Goal: Information Seeking & Learning: Check status

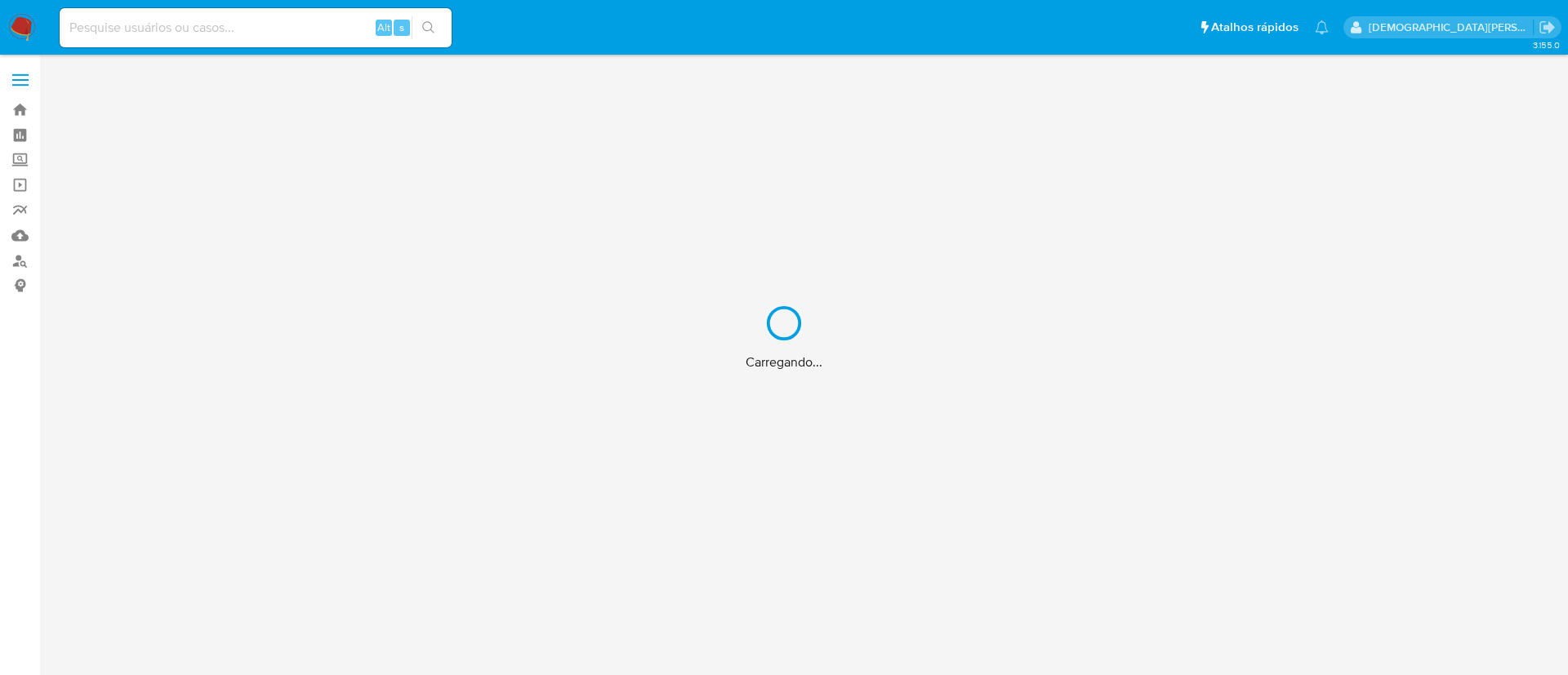
click at [262, 21] on div "Carregando..." at bounding box center [784, 337] width 1568 height 675
click at [268, 25] on div "Carregando..." at bounding box center [784, 337] width 1568 height 675
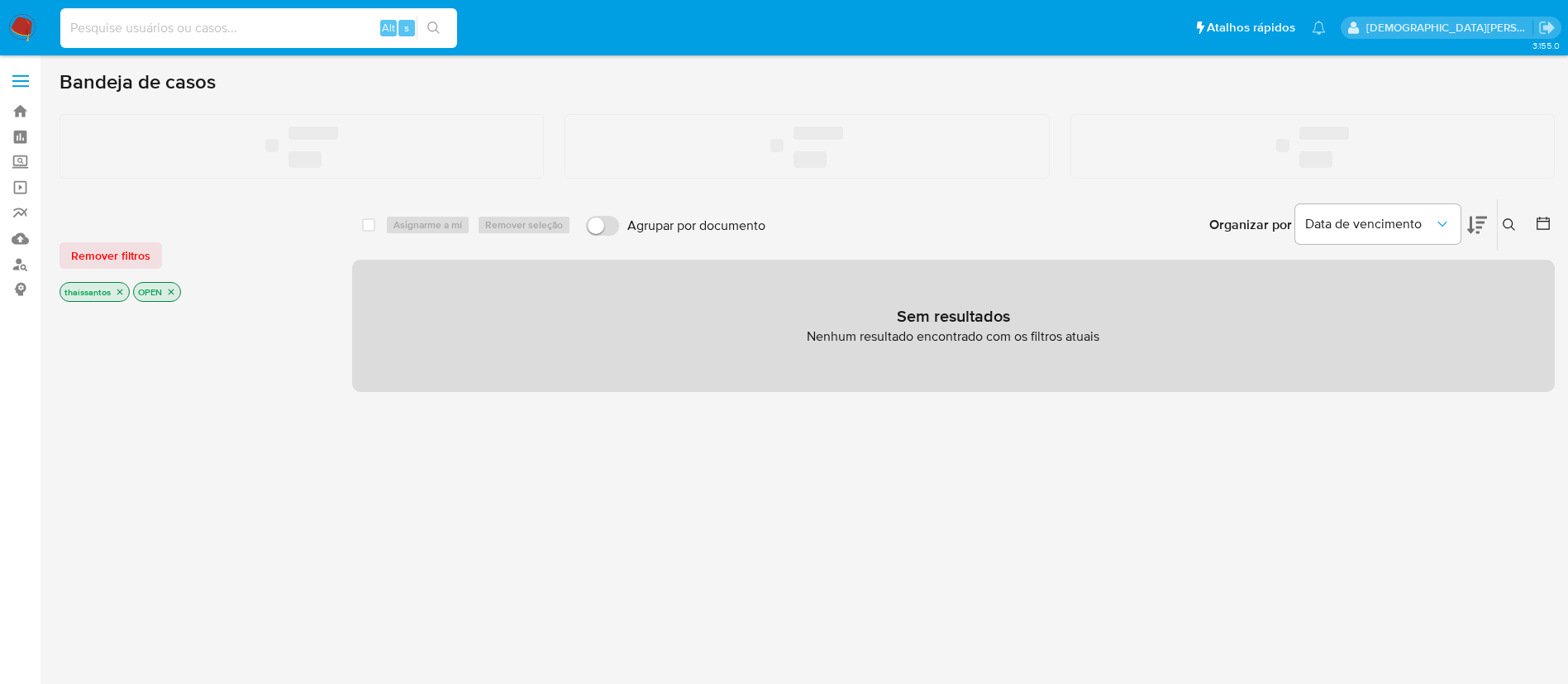
click at [272, 25] on input at bounding box center [259, 28] width 397 height 22
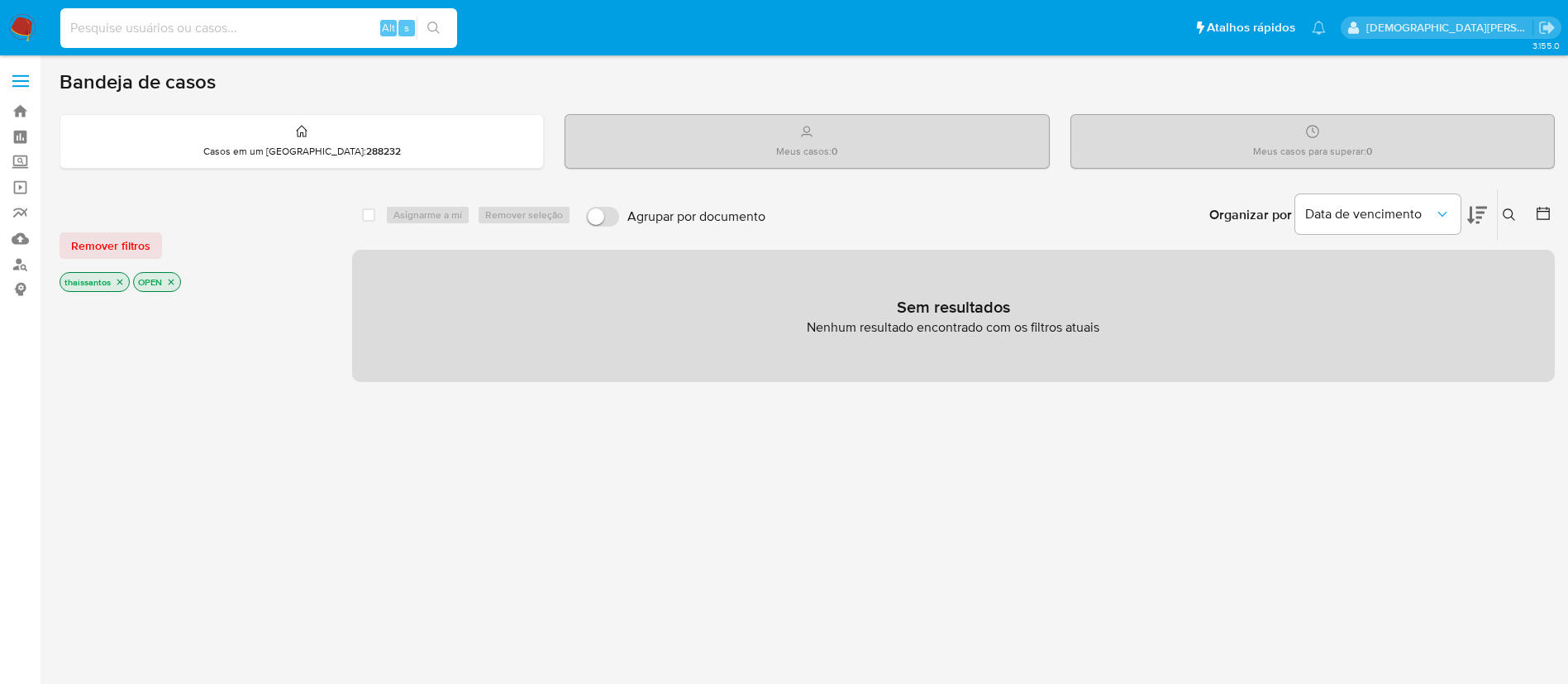
paste input "1757170916"
type input "1757170916"
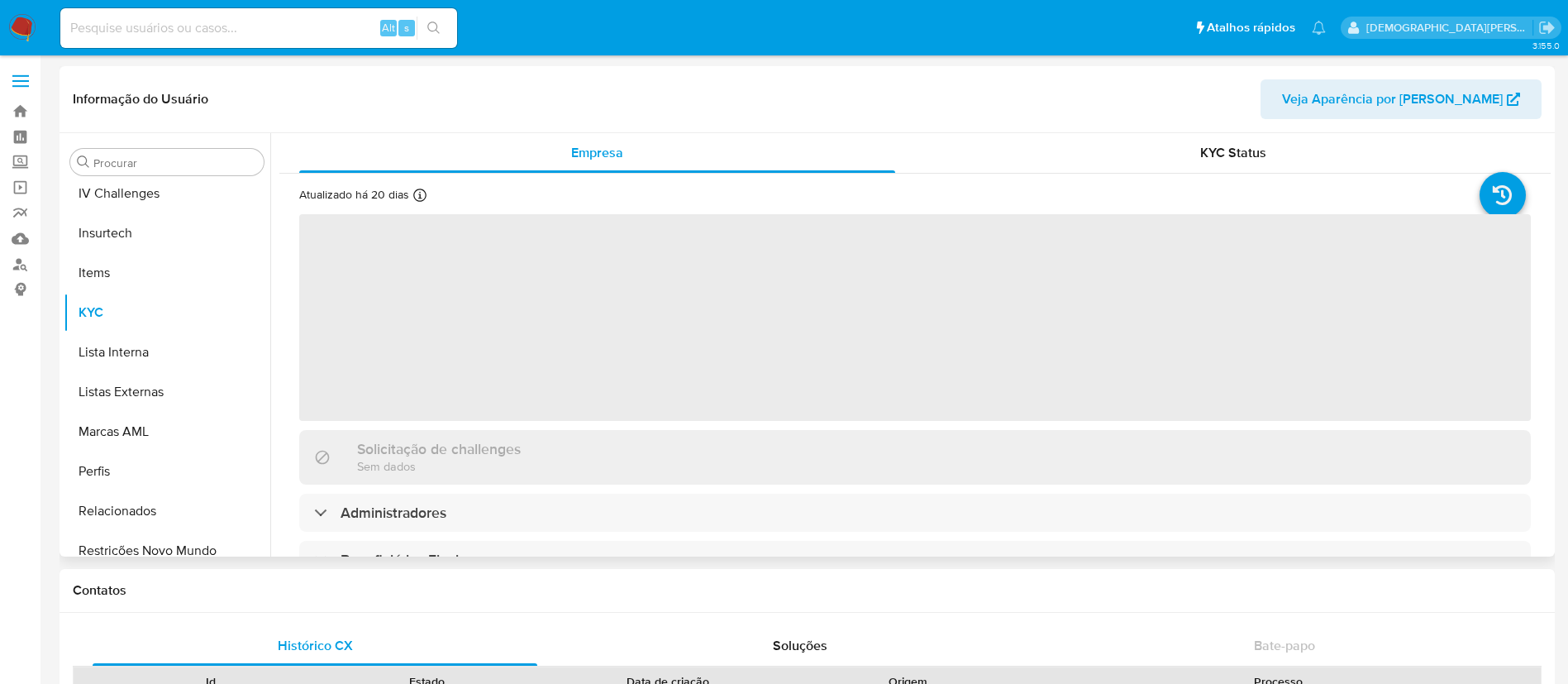
scroll to position [738, 0]
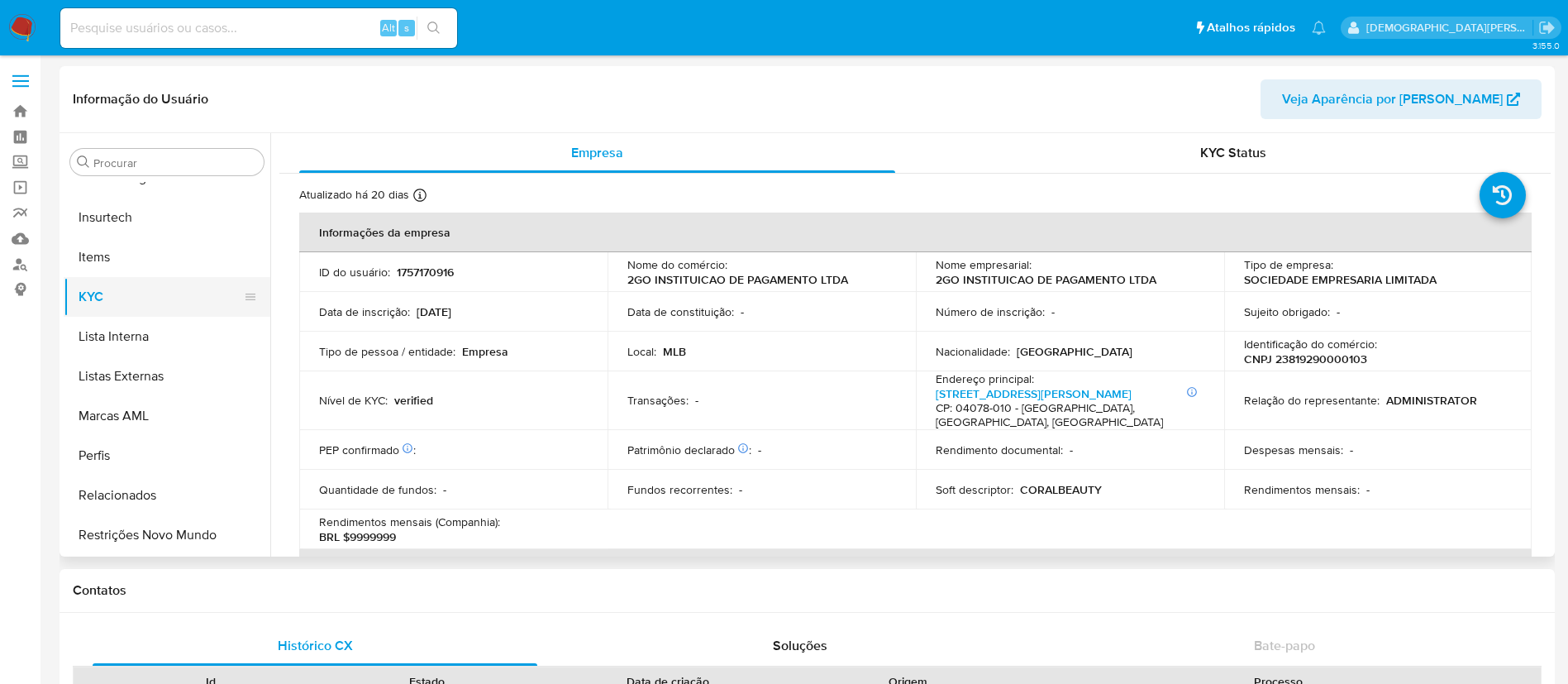
select select "10"
click at [1295, 360] on p "CNPJ 23819290000103" at bounding box center [1305, 359] width 123 height 14
copy p "23819290000103"
click at [440, 260] on td "ID do usuário : 1757170916" at bounding box center [454, 273] width 309 height 40
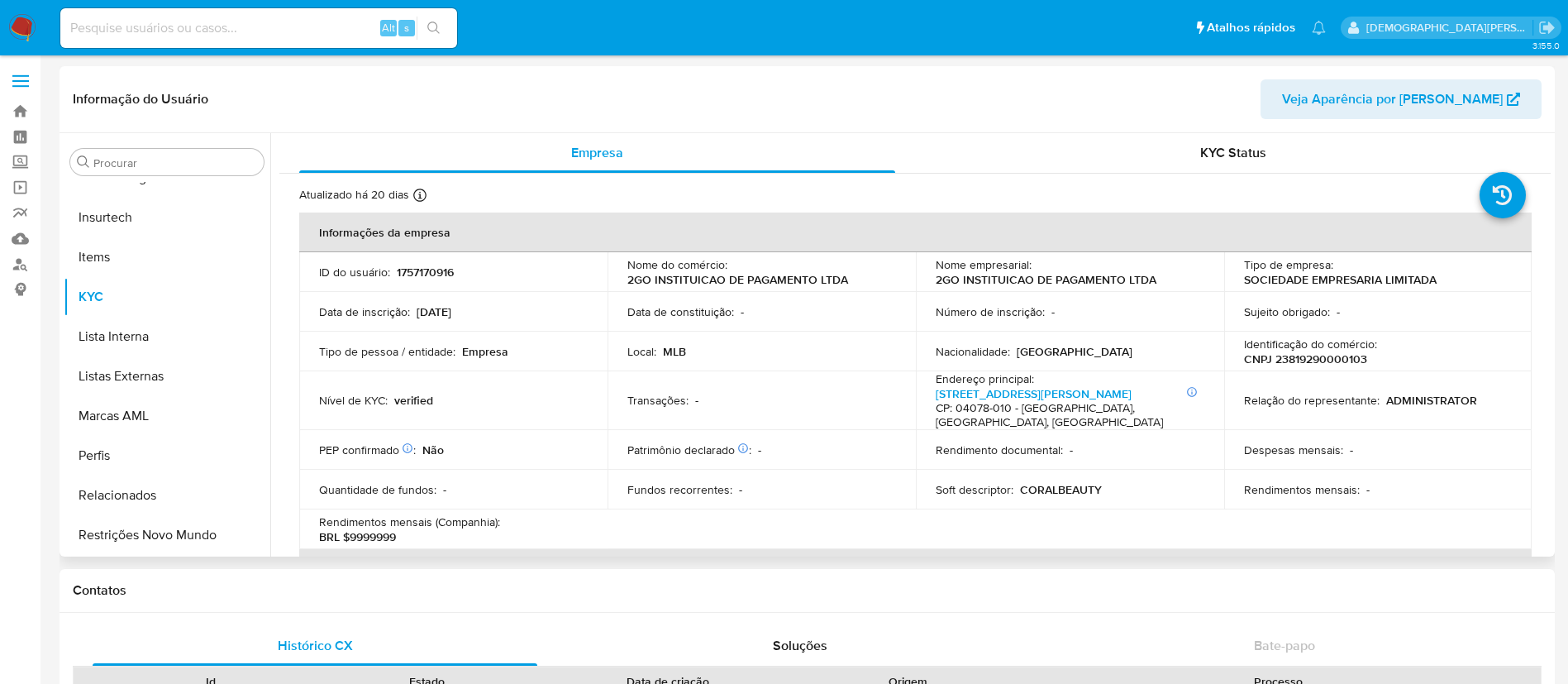
click at [435, 265] on p "1757170916" at bounding box center [425, 272] width 57 height 14
copy p "1757170916"
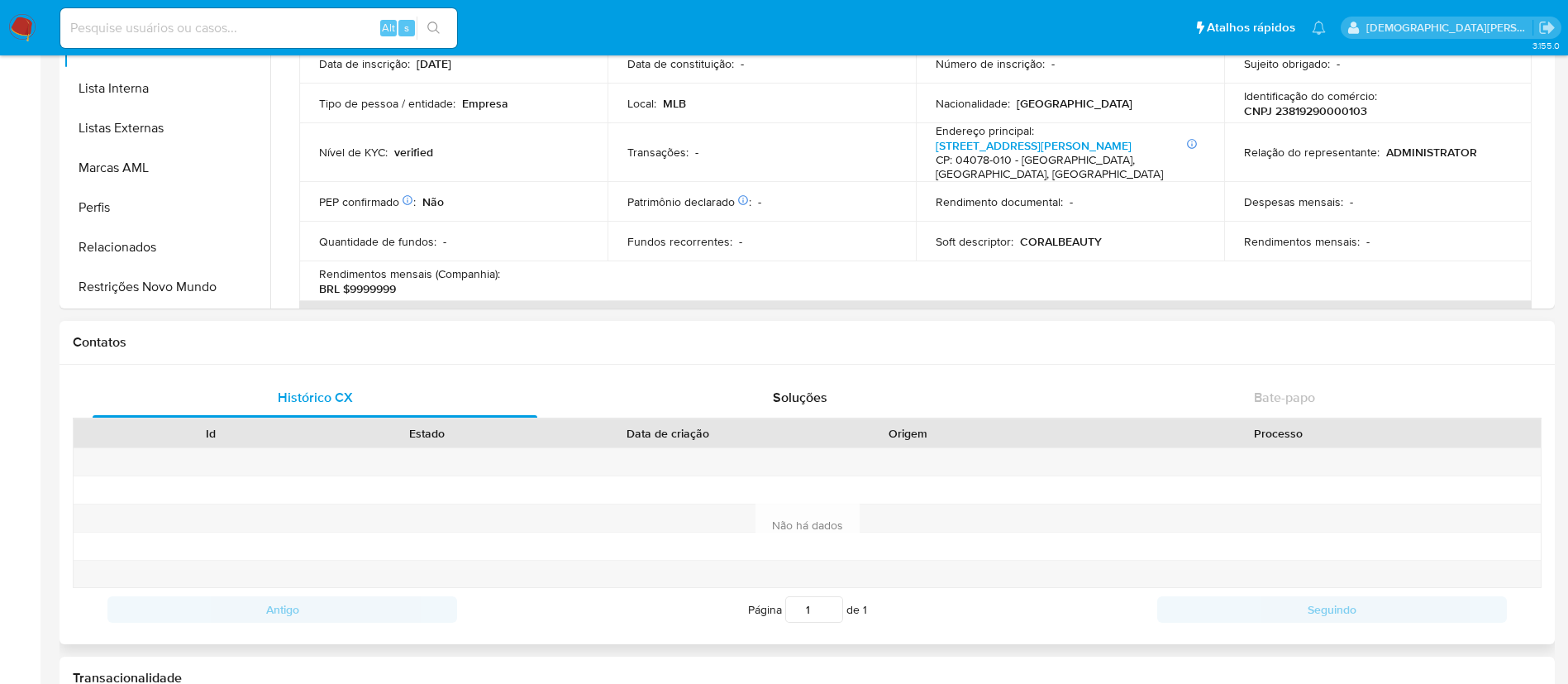
scroll to position [0, 0]
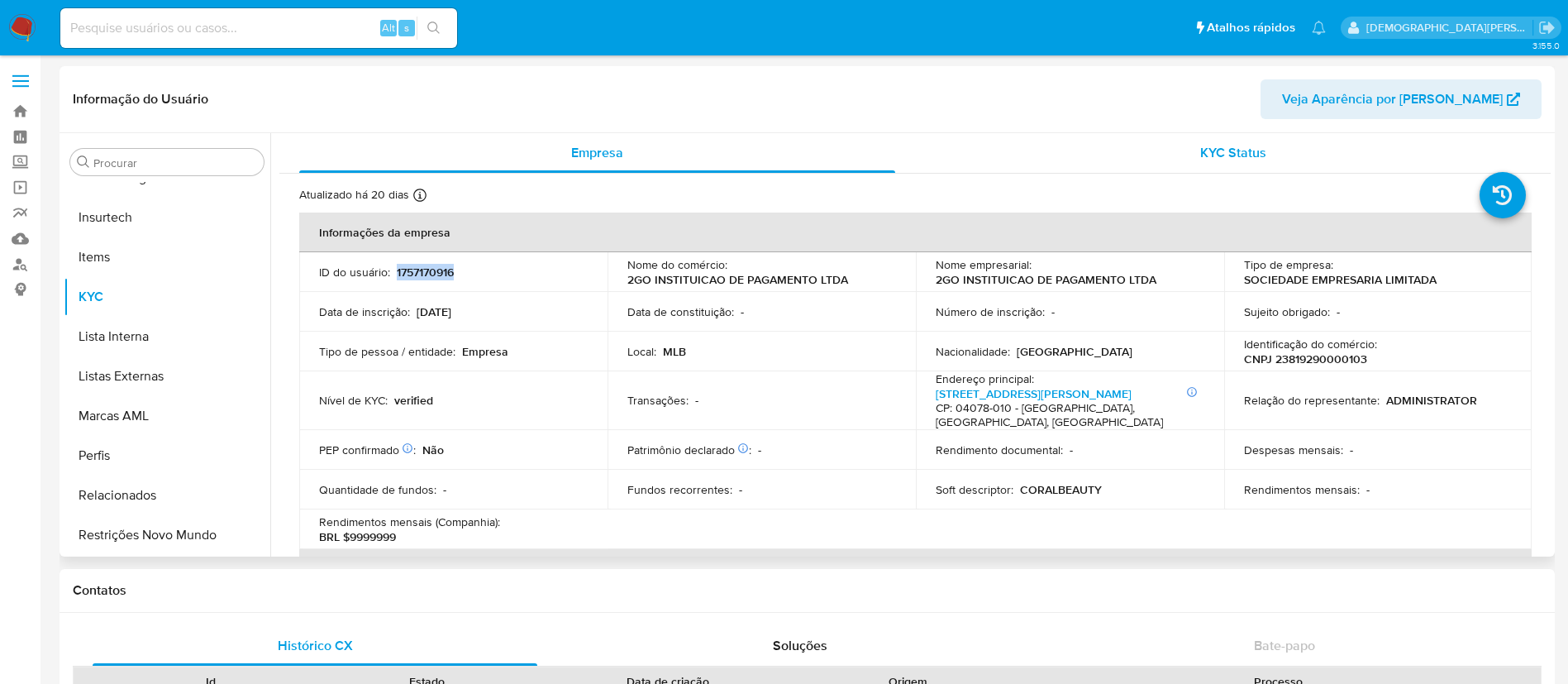
click at [982, 164] on div "KYC Status" at bounding box center [1233, 153] width 596 height 40
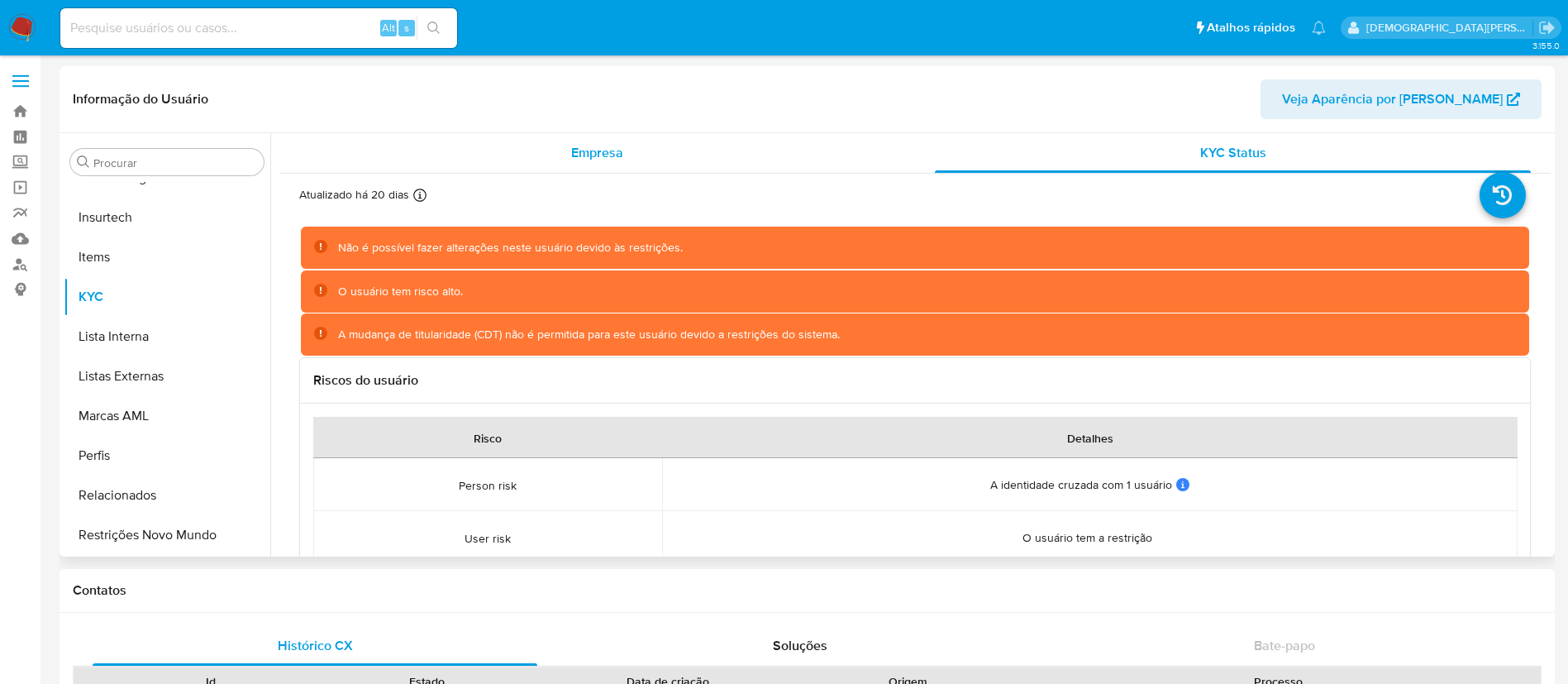
click at [752, 168] on div "Empresa" at bounding box center [598, 153] width 596 height 40
